Goal: Information Seeking & Learning: Learn about a topic

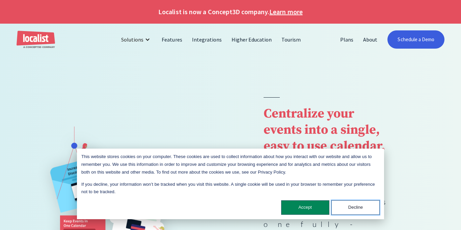
click at [343, 209] on button "Decline" at bounding box center [355, 207] width 48 height 15
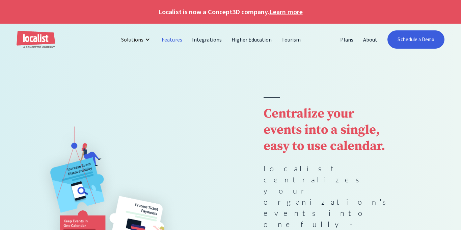
click at [183, 42] on link "Features" at bounding box center [172, 39] width 30 height 16
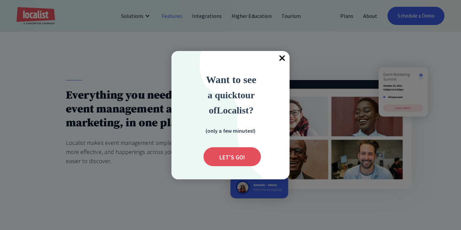
scroll to position [39, 0]
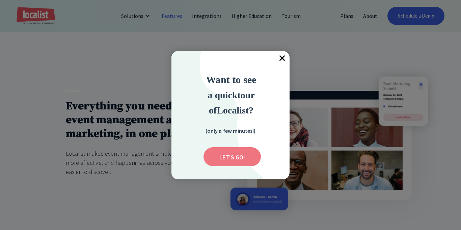
click at [228, 160] on input "Submit" at bounding box center [232, 156] width 57 height 19
